Goal: Find specific page/section

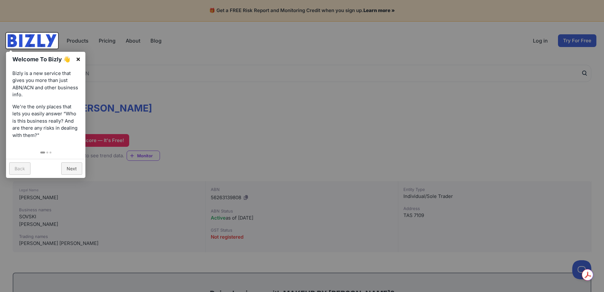
click at [76, 59] on link "×" at bounding box center [78, 59] width 14 height 14
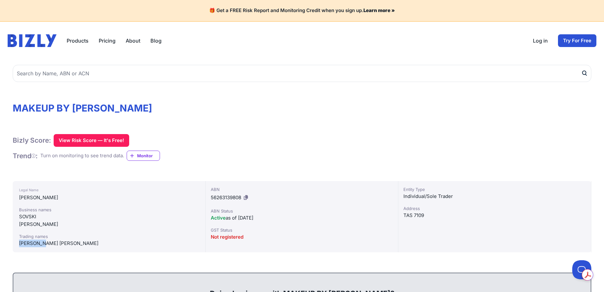
drag, startPoint x: 50, startPoint y: 242, endPoint x: 20, endPoint y: 242, distance: 29.5
click at [20, 242] on div "[PERSON_NAME] [PERSON_NAME]" at bounding box center [109, 243] width 180 height 8
copy div "[PERSON_NAME] [PERSON_NAME]"
drag, startPoint x: 107, startPoint y: 108, endPoint x: 14, endPoint y: 111, distance: 93.4
click at [14, 111] on h1 "MAKEUP BY [PERSON_NAME]" at bounding box center [302, 107] width 579 height 11
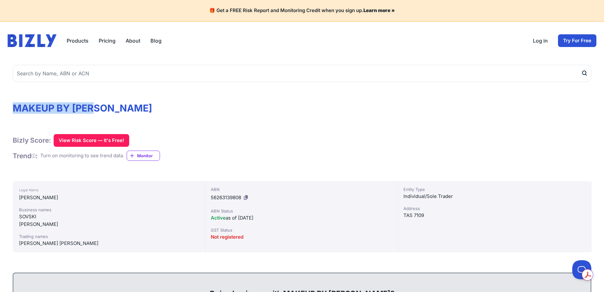
copy h1 "MAKEUP BY [PERSON_NAME]"
